Goal: Find specific page/section: Find specific page/section

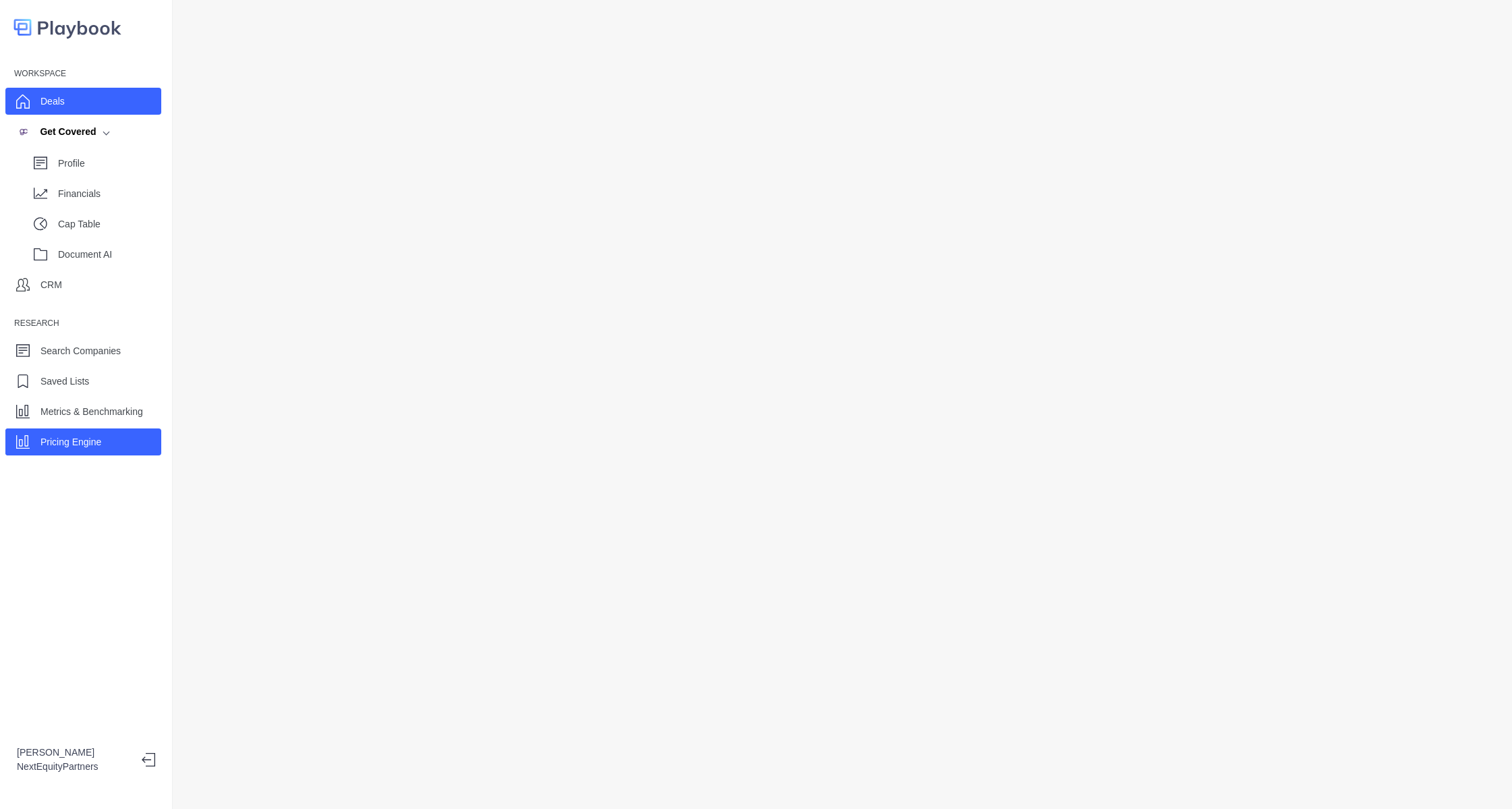
click at [62, 92] on div "Deals" at bounding box center [53, 101] width 24 height 20
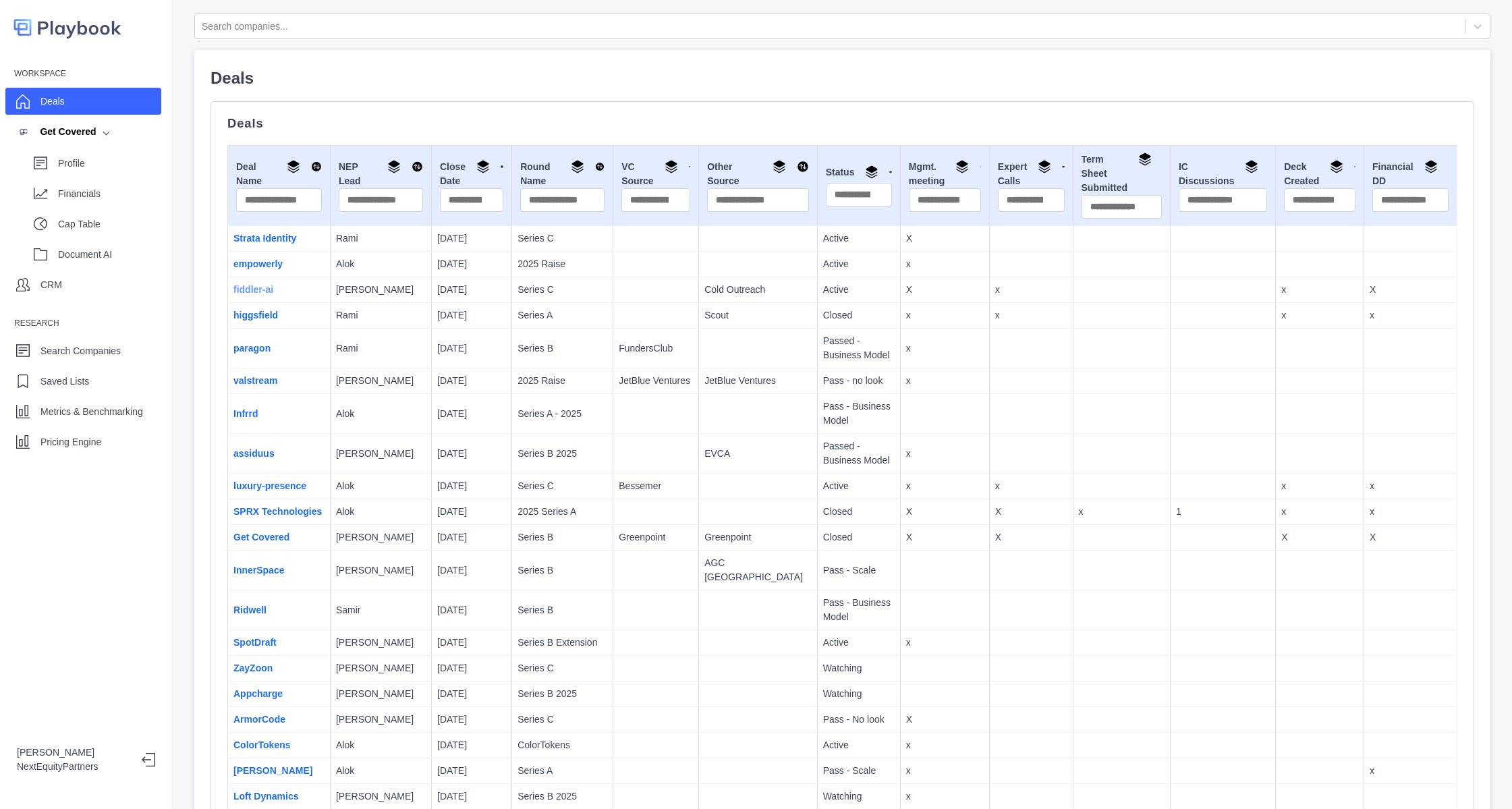
click at [244, 288] on link "fiddler-ai" at bounding box center [253, 289] width 40 height 11
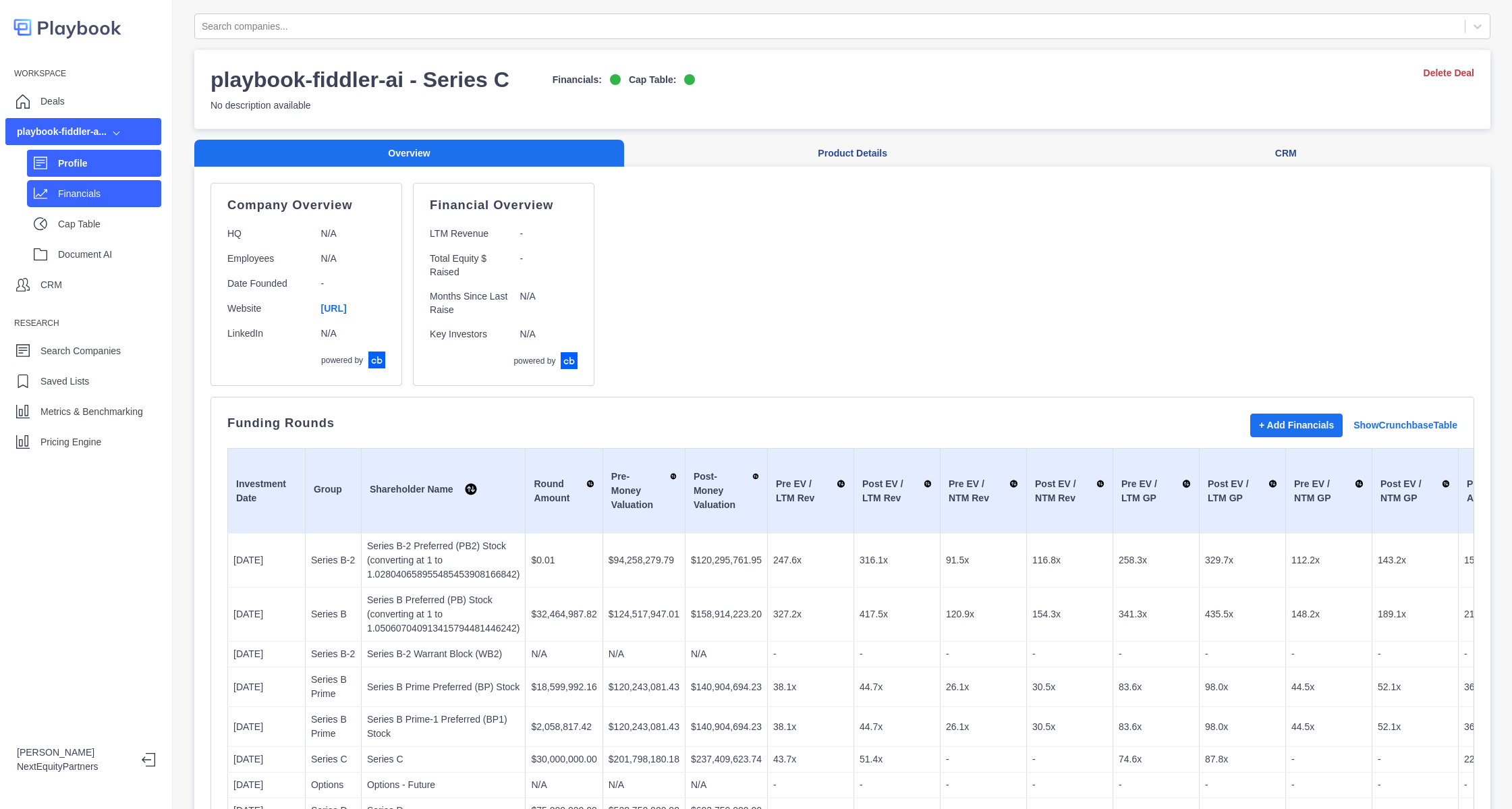
click at [144, 185] on div "Financials" at bounding box center [110, 194] width 104 height 20
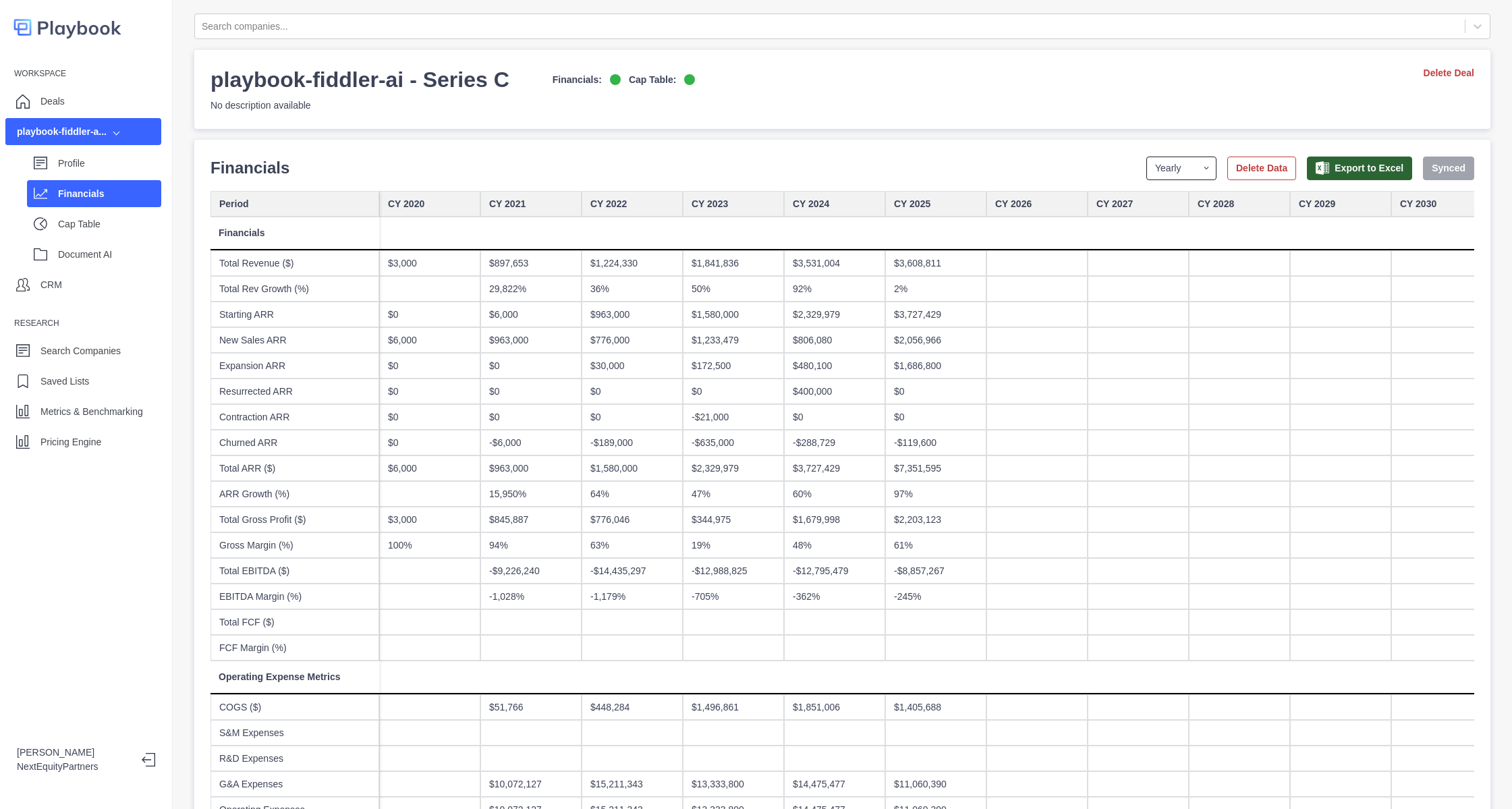
click at [1174, 160] on select "Yearly Quarterly Monthly NTM LTM" at bounding box center [1181, 168] width 70 height 23
select select "monthly"
click at [1146, 156] on select "Yearly Quarterly Monthly NTM LTM" at bounding box center [1181, 168] width 70 height 23
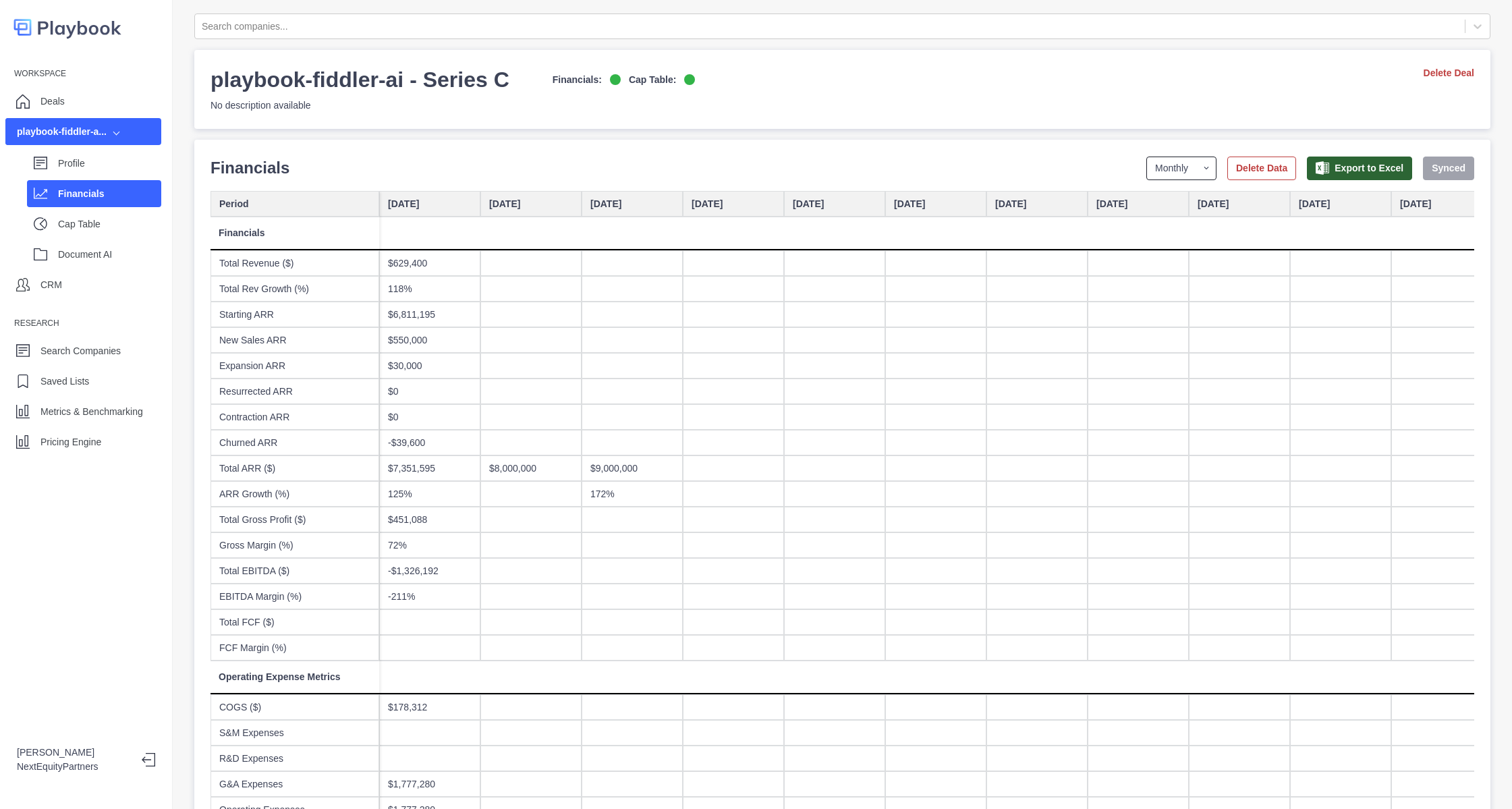
scroll to position [0, 5970]
